Goal: Task Accomplishment & Management: Use online tool/utility

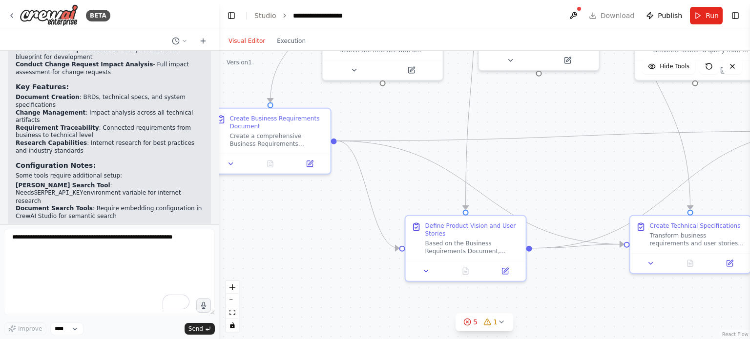
scroll to position [1251, 0]
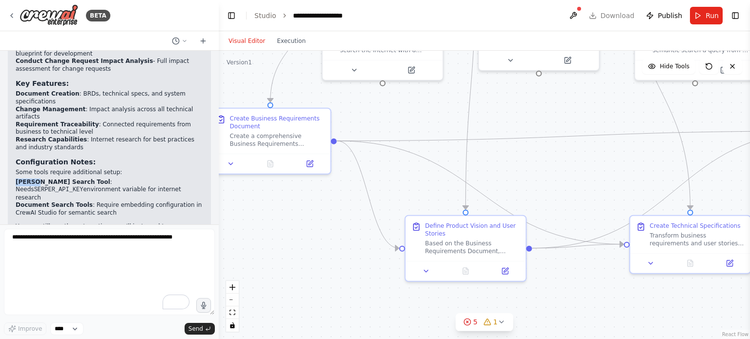
drag, startPoint x: 16, startPoint y: 134, endPoint x: 33, endPoint y: 137, distance: 17.8
click at [33, 179] on strong "[PERSON_NAME] Search Tool" at bounding box center [63, 182] width 95 height 7
copy strong "Serper"
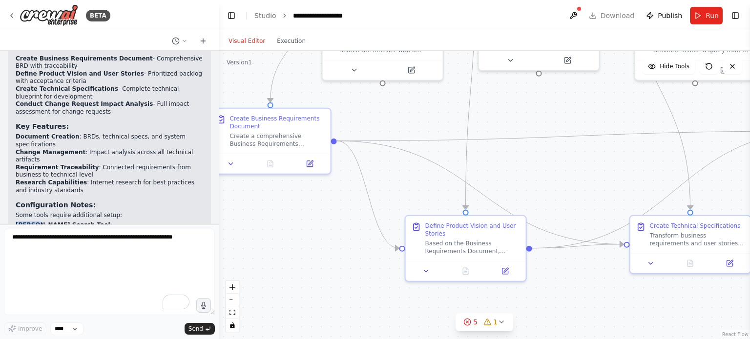
scroll to position [1202, 0]
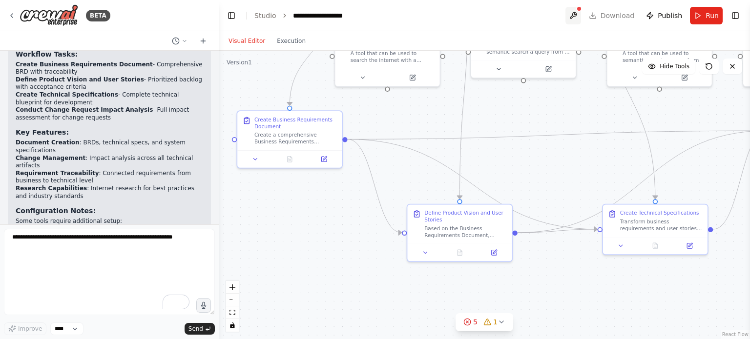
click at [580, 14] on button at bounding box center [573, 16] width 16 height 18
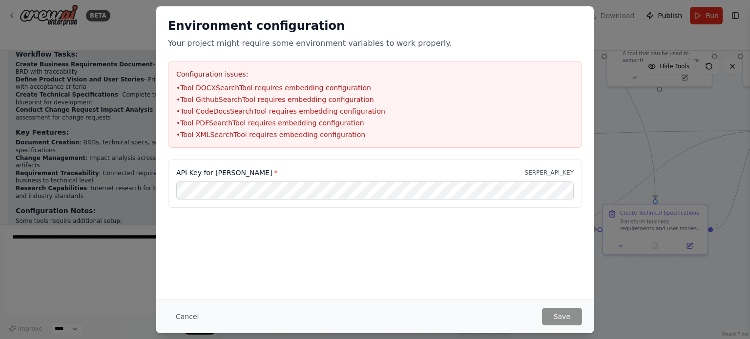
type input "**********"
click at [572, 318] on button "Save" at bounding box center [562, 317] width 40 height 18
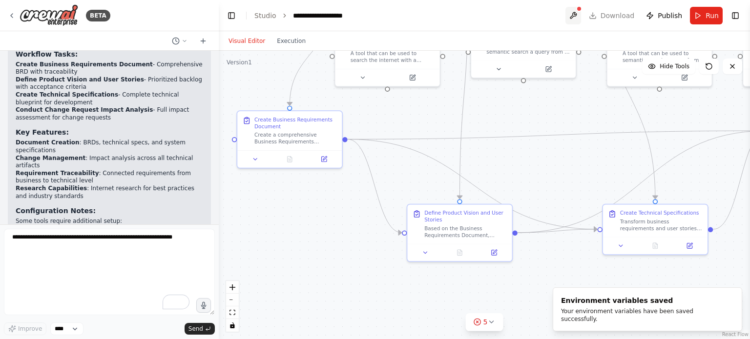
click at [579, 11] on button at bounding box center [573, 16] width 16 height 18
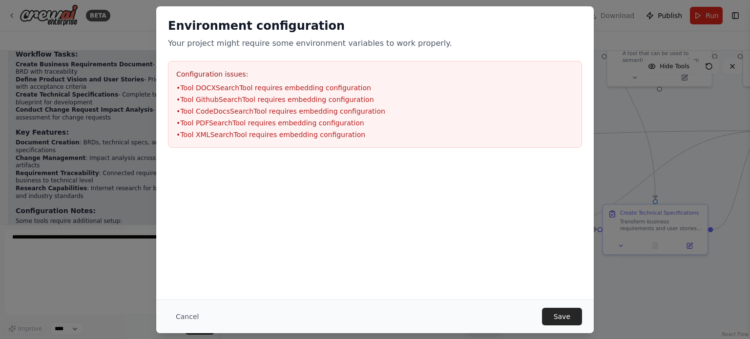
click at [176, 72] on div "Configuration issues: • Tool DOCXSearchTool requires embedding configuration • …" at bounding box center [375, 104] width 414 height 87
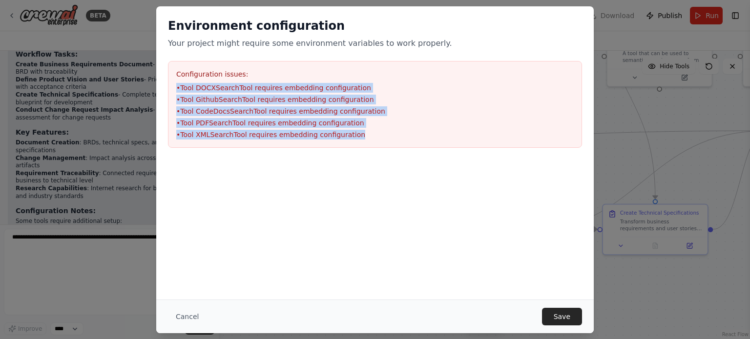
drag, startPoint x: 177, startPoint y: 87, endPoint x: 378, endPoint y: 134, distance: 205.9
click at [378, 134] on ul "• Tool DOCXSearchTool requires embedding configuration • Tool GithubSearchTool …" at bounding box center [374, 111] width 397 height 57
drag, startPoint x: 177, startPoint y: 70, endPoint x: 391, endPoint y: 130, distance: 221.7
click at [391, 130] on div "Configuration issues: • Tool DOCXSearchTool requires embedding configuration • …" at bounding box center [375, 104] width 414 height 87
copy div "Configuration issues: • Tool DOCXSearchTool requires embedding configuration • …"
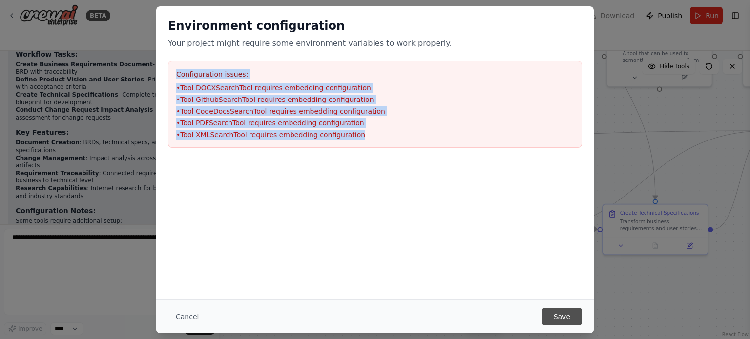
click at [575, 314] on button "Save" at bounding box center [562, 317] width 40 height 18
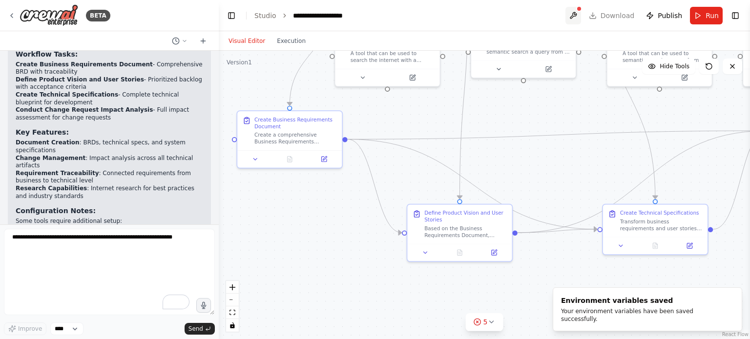
click at [580, 12] on button at bounding box center [573, 16] width 16 height 18
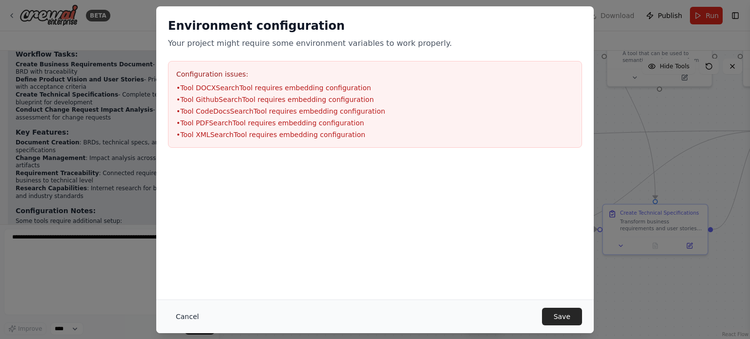
click at [193, 314] on button "Cancel" at bounding box center [187, 317] width 39 height 18
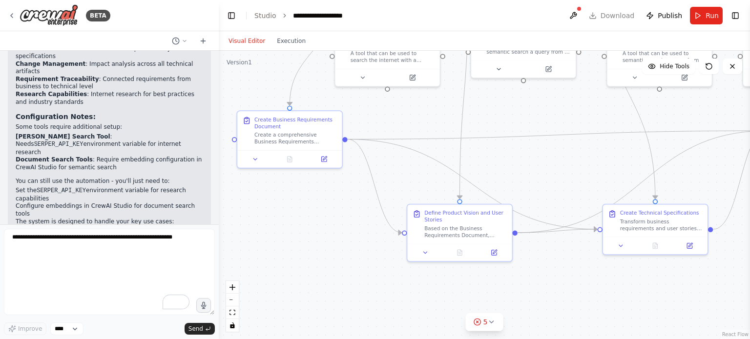
scroll to position [1300, 0]
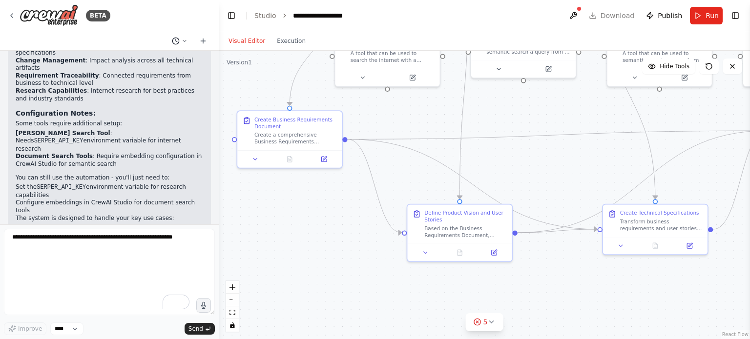
click at [185, 42] on icon at bounding box center [185, 41] width 6 height 6
click at [143, 89] on div at bounding box center [109, 169] width 219 height 339
click at [260, 16] on link "Studio" at bounding box center [265, 16] width 22 height 8
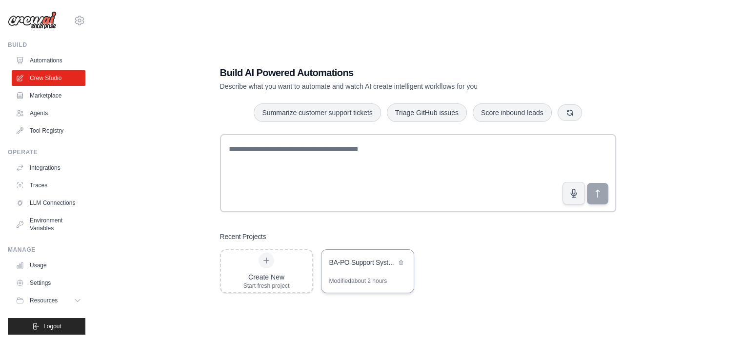
click at [356, 273] on div "BA-PO Support System" at bounding box center [368, 263] width 92 height 27
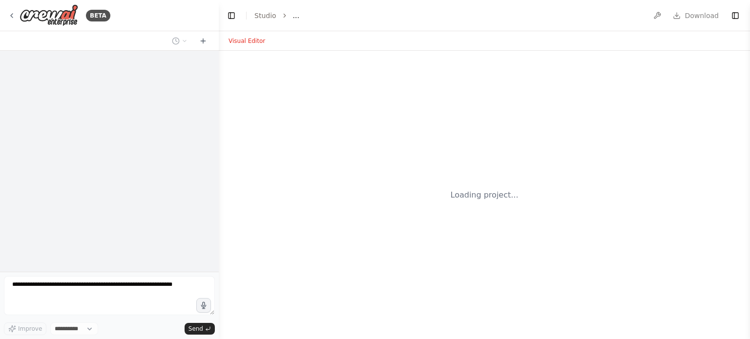
select select "****"
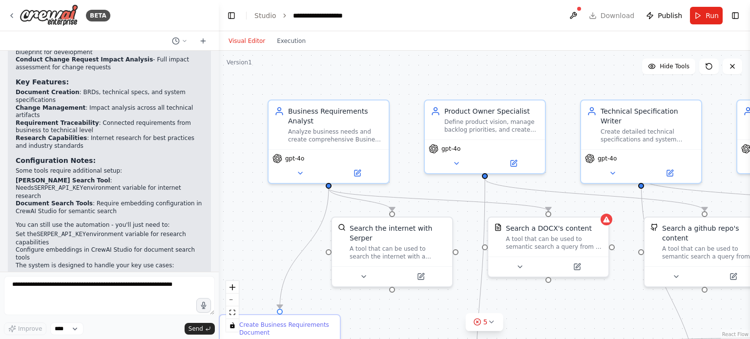
scroll to position [1253, 0]
click at [264, 14] on link "Studio" at bounding box center [265, 16] width 22 height 8
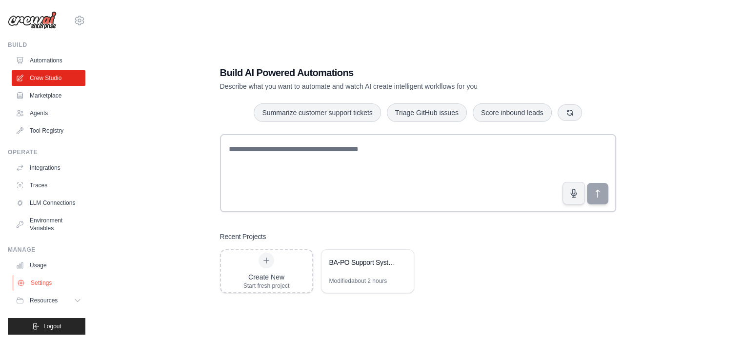
click at [38, 291] on link "Settings" at bounding box center [50, 283] width 74 height 16
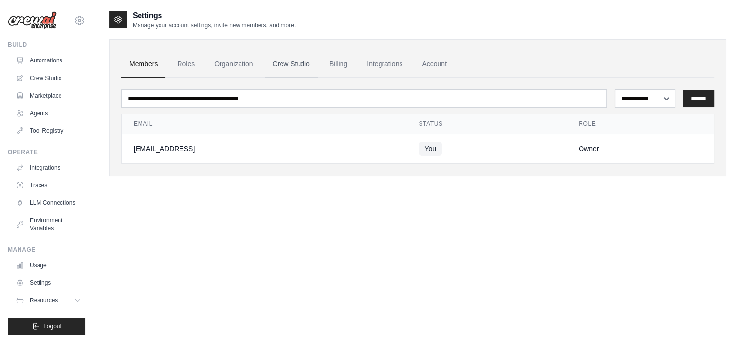
click at [303, 64] on link "Crew Studio" at bounding box center [291, 64] width 53 height 26
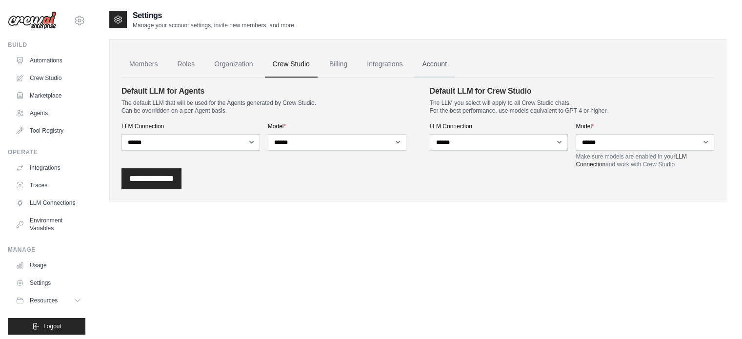
click at [455, 64] on link "Account" at bounding box center [434, 64] width 41 height 26
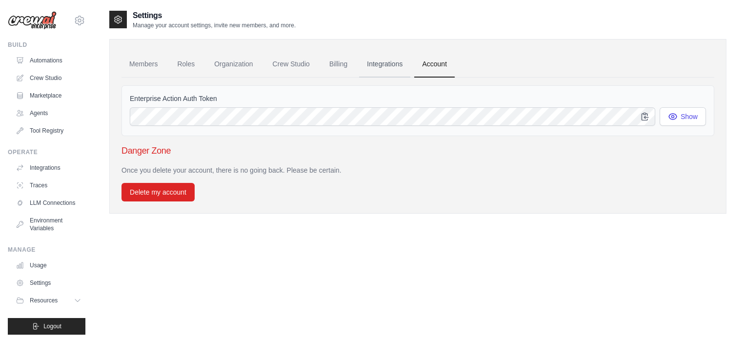
click at [404, 69] on link "Integrations" at bounding box center [384, 64] width 51 height 26
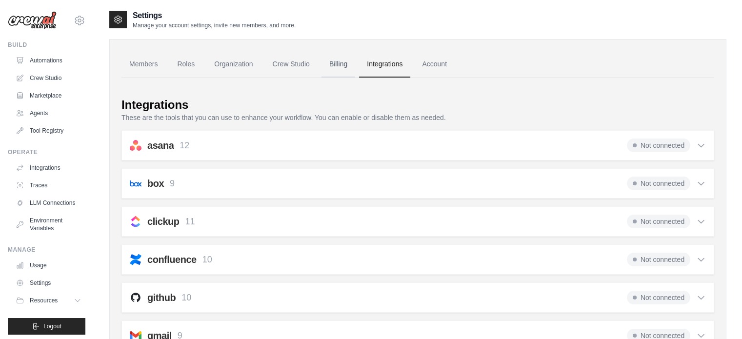
click at [346, 62] on link "Billing" at bounding box center [339, 64] width 34 height 26
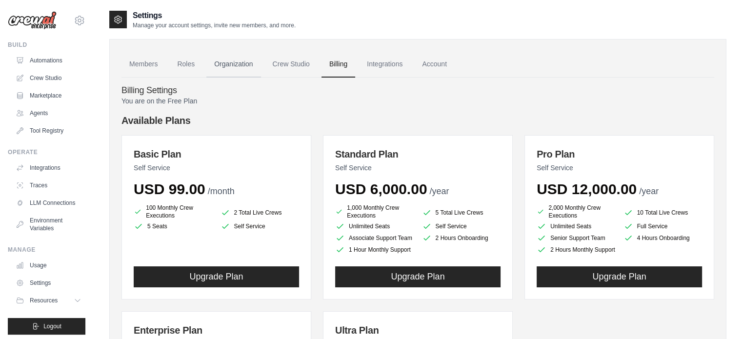
click at [238, 66] on link "Organization" at bounding box center [233, 64] width 54 height 26
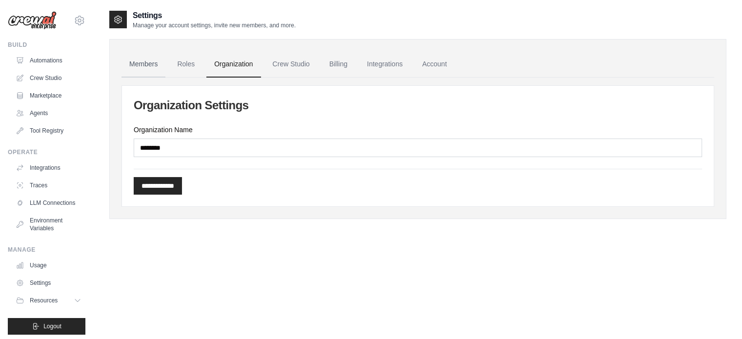
click at [144, 67] on link "Members" at bounding box center [144, 64] width 44 height 26
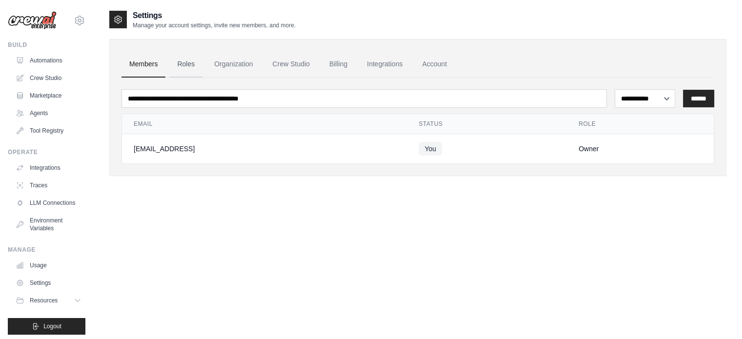
click at [187, 66] on link "Roles" at bounding box center [185, 64] width 33 height 26
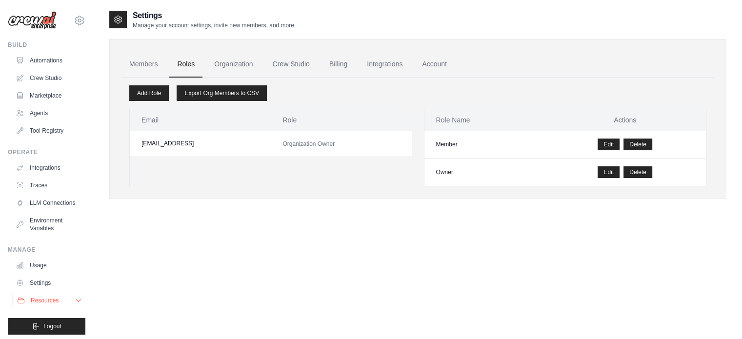
click at [48, 305] on span "Resources" at bounding box center [45, 301] width 28 height 8
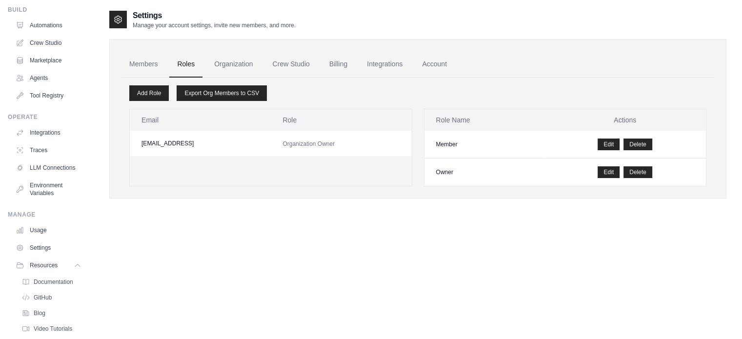
scroll to position [32, 0]
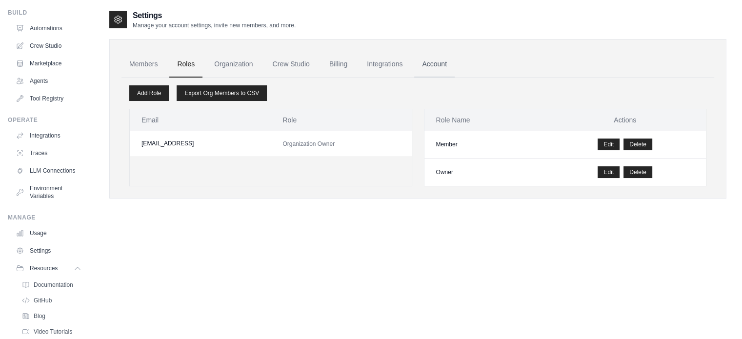
click at [449, 66] on link "Account" at bounding box center [434, 64] width 41 height 26
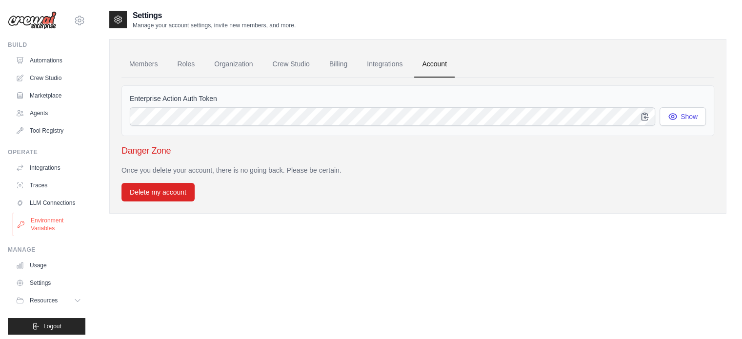
click at [46, 236] on link "Environment Variables" at bounding box center [50, 224] width 74 height 23
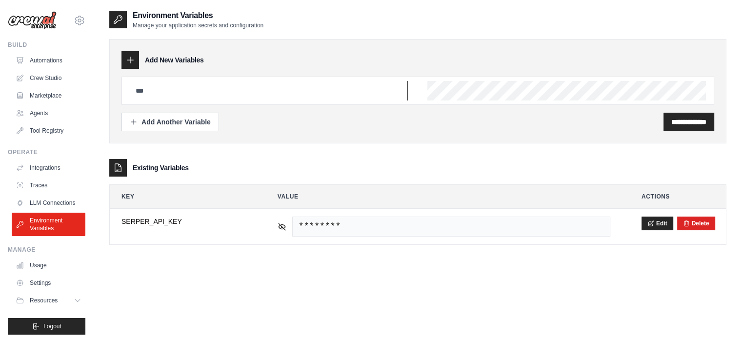
type input "**********"
click at [189, 123] on div "Add Another Variable" at bounding box center [170, 122] width 81 height 10
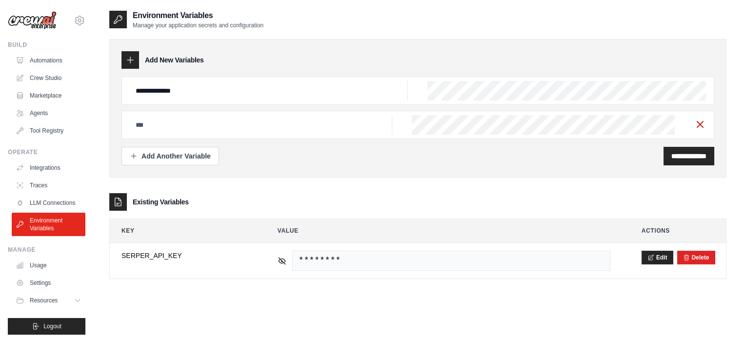
click at [701, 125] on icon "button" at bounding box center [701, 125] width 12 height 12
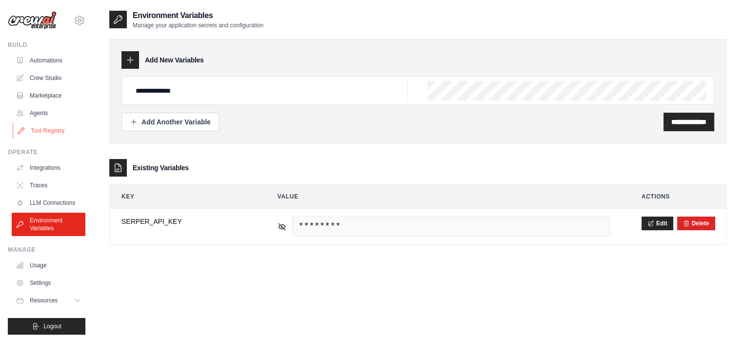
click at [42, 132] on link "Tool Registry" at bounding box center [50, 131] width 74 height 16
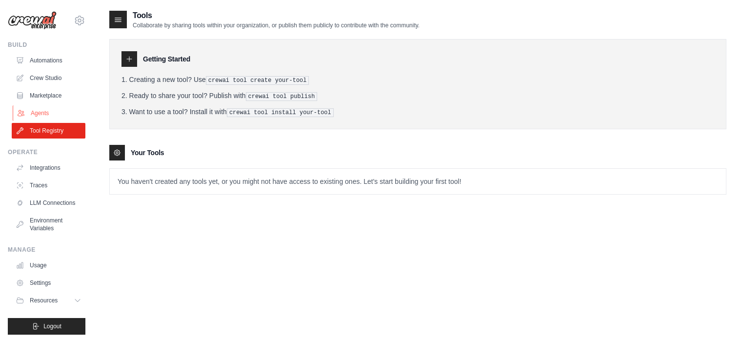
click at [39, 113] on link "Agents" at bounding box center [50, 113] width 74 height 16
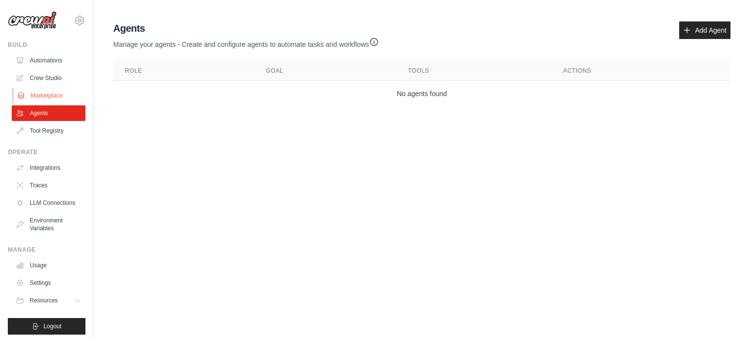
click at [49, 99] on link "Marketplace" at bounding box center [50, 96] width 74 height 16
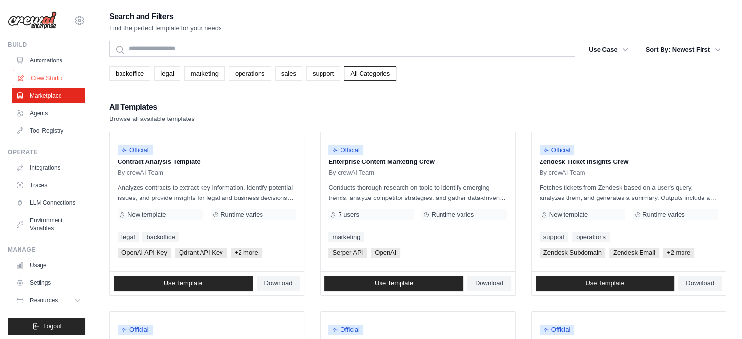
click at [51, 78] on link "Crew Studio" at bounding box center [50, 78] width 74 height 16
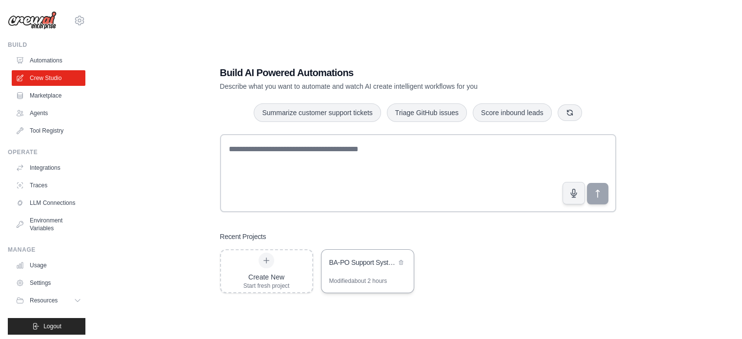
click at [344, 268] on div "BA-PO Support System" at bounding box center [362, 264] width 67 height 12
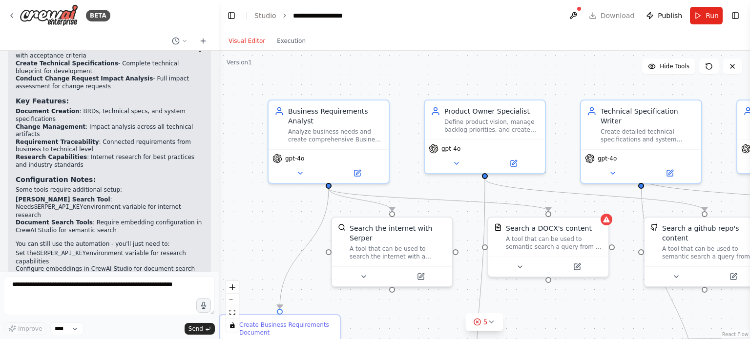
scroll to position [1253, 0]
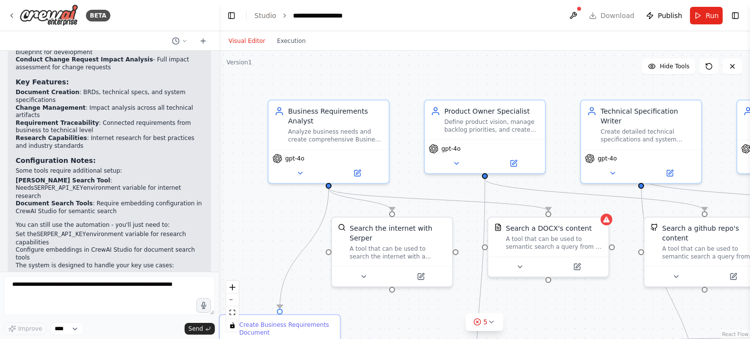
drag, startPoint x: 16, startPoint y: 168, endPoint x: 83, endPoint y: 187, distance: 69.9
click at [83, 187] on div "Perfect! I've created a comprehensive multi-agent system to support your Busine…" at bounding box center [109, 102] width 187 height 441
click at [44, 262] on p "The system is designed to handle your key use cases:" at bounding box center [109, 266] width 187 height 8
click at [20, 247] on li "Configure embeddings in CrewAI Studio for document search tools" at bounding box center [109, 254] width 187 height 15
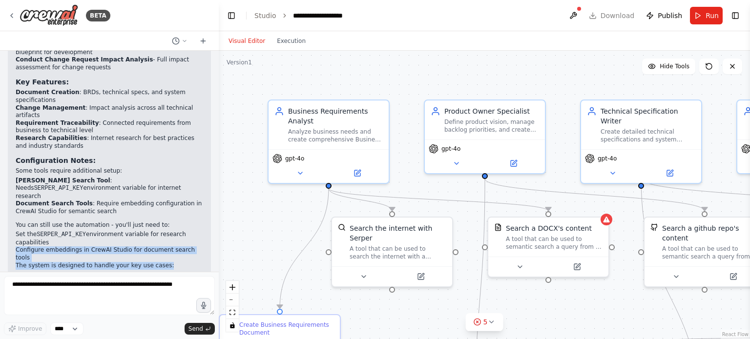
drag, startPoint x: 17, startPoint y: 195, endPoint x: 156, endPoint y: 203, distance: 139.3
click at [156, 203] on div "Perfect! I've created a comprehensive multi-agent system to support your Busine…" at bounding box center [109, 102] width 187 height 441
copy div "Configure embeddings in CrewAI Studio for document search tools The system is d…"
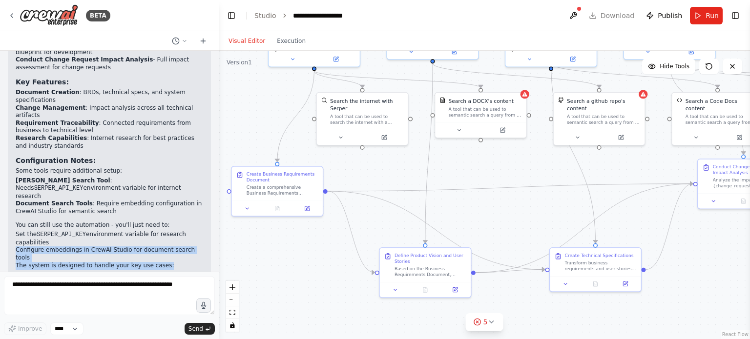
drag, startPoint x: 266, startPoint y: 242, endPoint x: 259, endPoint y: 102, distance: 140.3
click at [259, 102] on div ".deletable-edge-delete-btn { width: 20px; height: 20px; border: 0px solid #ffff…" at bounding box center [484, 195] width 531 height 288
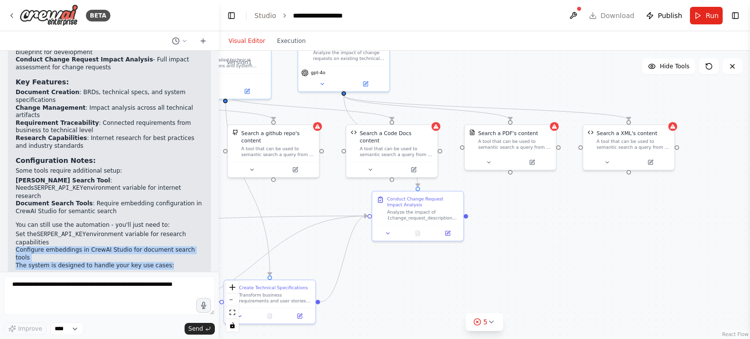
drag, startPoint x: 498, startPoint y: 182, endPoint x: 168, endPoint y: 213, distance: 331.0
click at [168, 213] on div "BETA Hello! I'm the CrewAI assistant. What kind of automation do you want to bu…" at bounding box center [375, 169] width 750 height 339
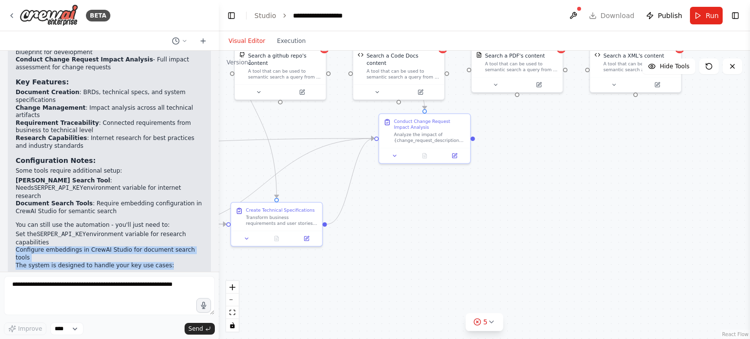
drag, startPoint x: 499, startPoint y: 279, endPoint x: 511, endPoint y: 202, distance: 78.0
click at [510, 202] on div ".deletable-edge-delete-btn { width: 20px; height: 20px; border: 0px solid #ffff…" at bounding box center [484, 195] width 531 height 288
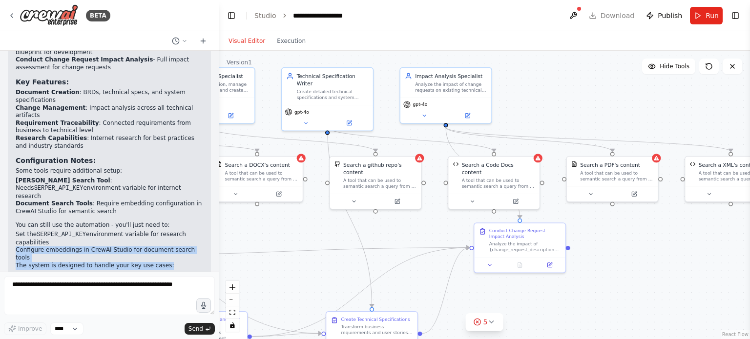
drag, startPoint x: 521, startPoint y: 183, endPoint x: 617, endPoint y: 292, distance: 145.0
click at [617, 292] on div ".deletable-edge-delete-btn { width: 20px; height: 20px; border: 0px solid #ffff…" at bounding box center [484, 195] width 531 height 288
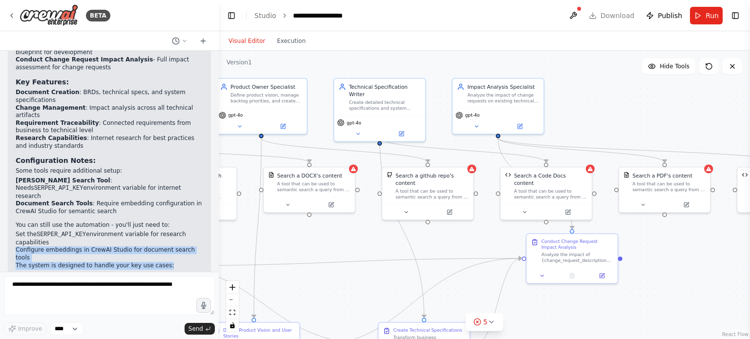
drag, startPoint x: 312, startPoint y: 227, endPoint x: 386, endPoint y: 241, distance: 75.1
click at [386, 241] on div ".deletable-edge-delete-btn { width: 20px; height: 20px; border: 0px solid #ffff…" at bounding box center [484, 195] width 531 height 288
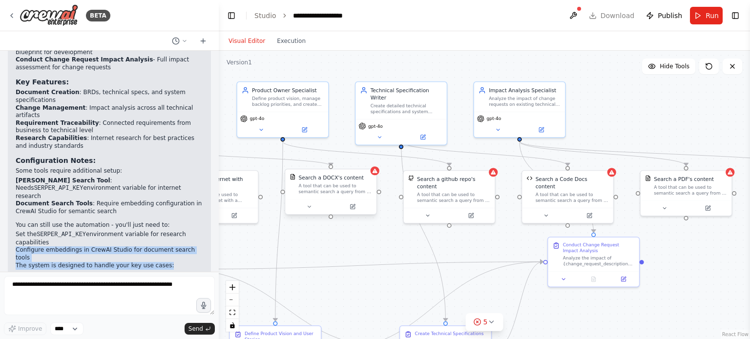
click at [325, 186] on div "A tool that can be used to semantic search a query from a DOCX's content." at bounding box center [335, 189] width 73 height 12
click at [353, 206] on icon at bounding box center [352, 206] width 3 height 3
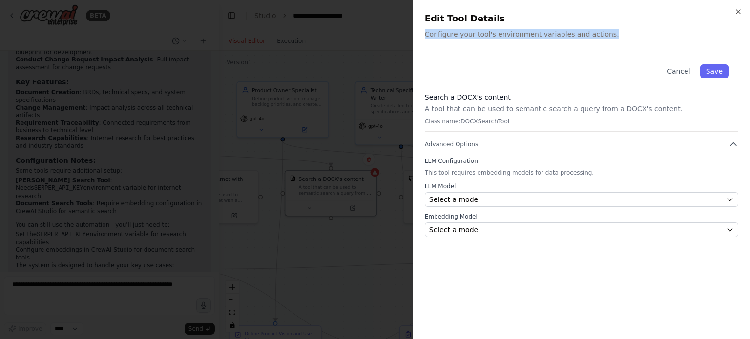
drag, startPoint x: 589, startPoint y: 4, endPoint x: 599, endPoint y: 35, distance: 32.0
click at [598, 35] on div "Close Edit Tool Details Configure your tool's environment variables and actions…" at bounding box center [580, 169] width 337 height 339
click at [610, 15] on h2 "Edit Tool Details" at bounding box center [581, 19] width 313 height 14
